Goal: Obtain resource: Obtain resource

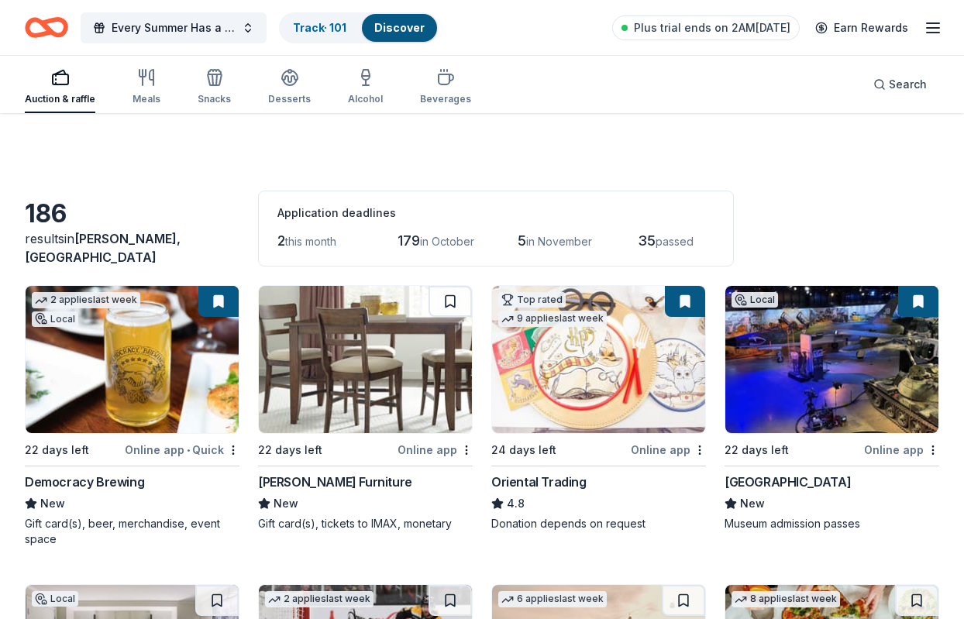
scroll to position [3195, 0]
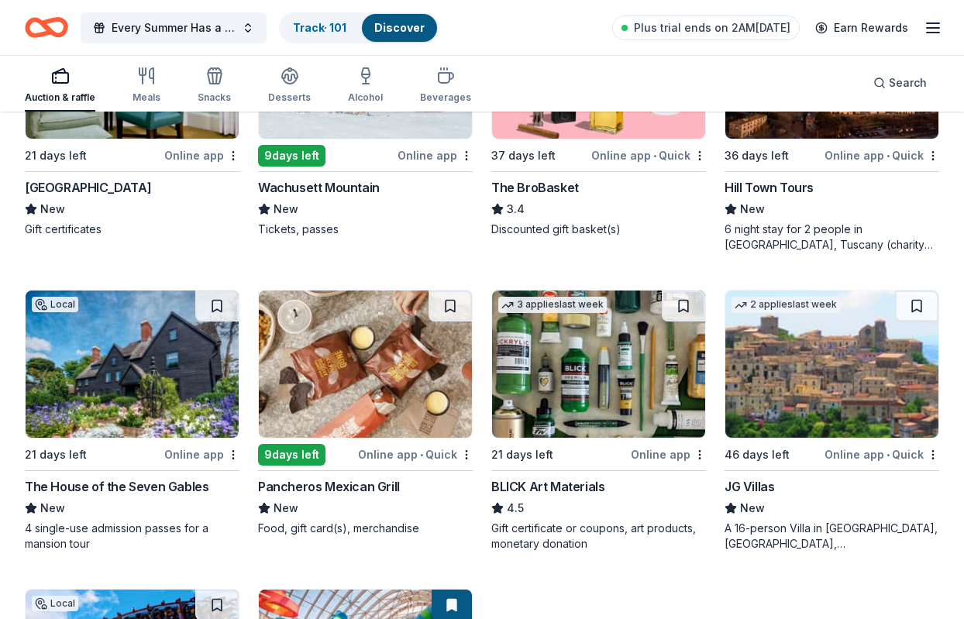
scroll to position [3272, 0]
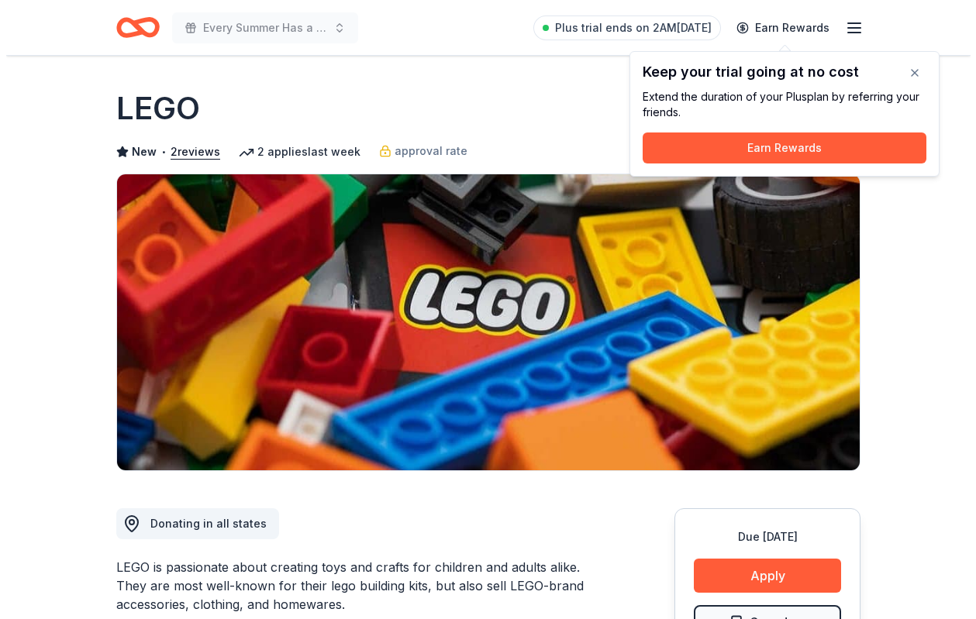
scroll to position [310, 0]
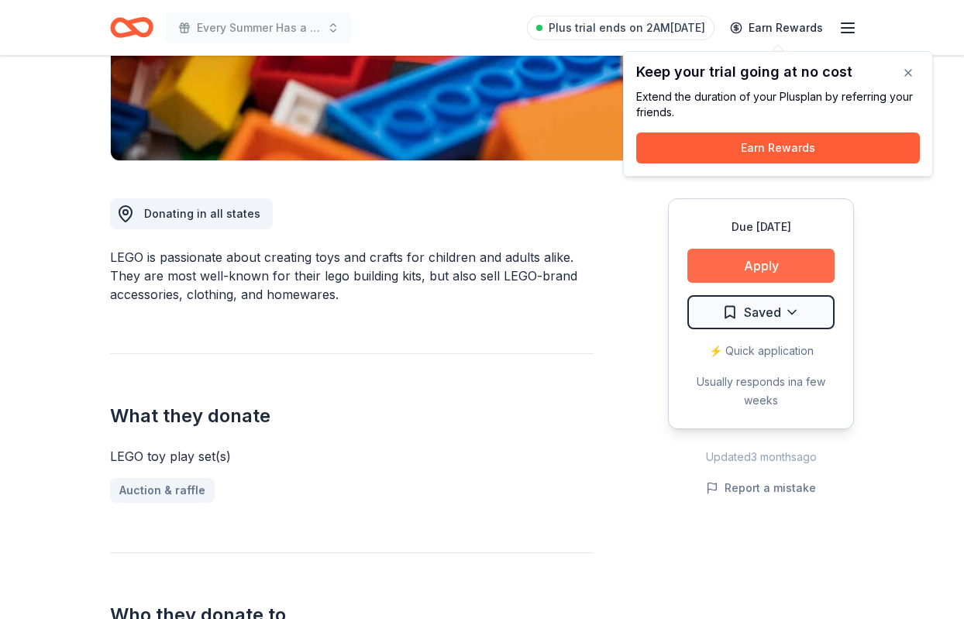
click at [773, 264] on button "Apply" at bounding box center [761, 266] width 147 height 34
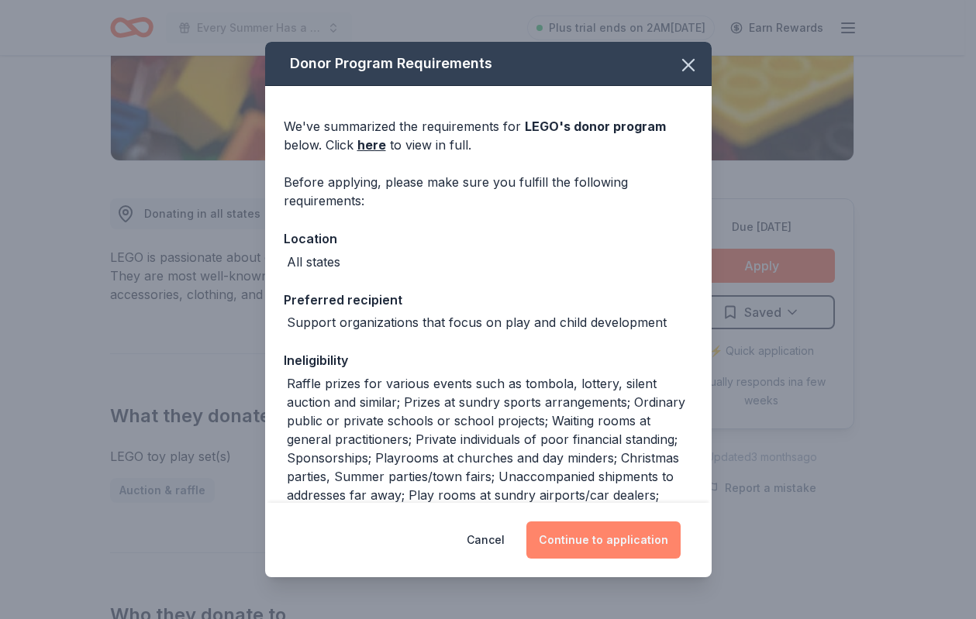
click at [613, 534] on button "Continue to application" at bounding box center [603, 540] width 154 height 37
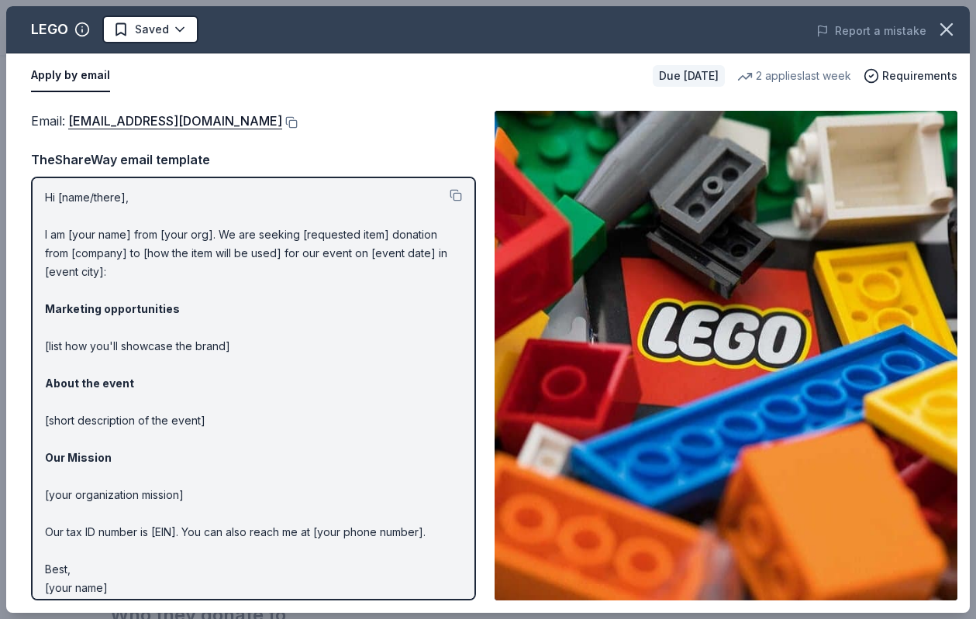
scroll to position [0, 0]
